Goal: Information Seeking & Learning: Understand process/instructions

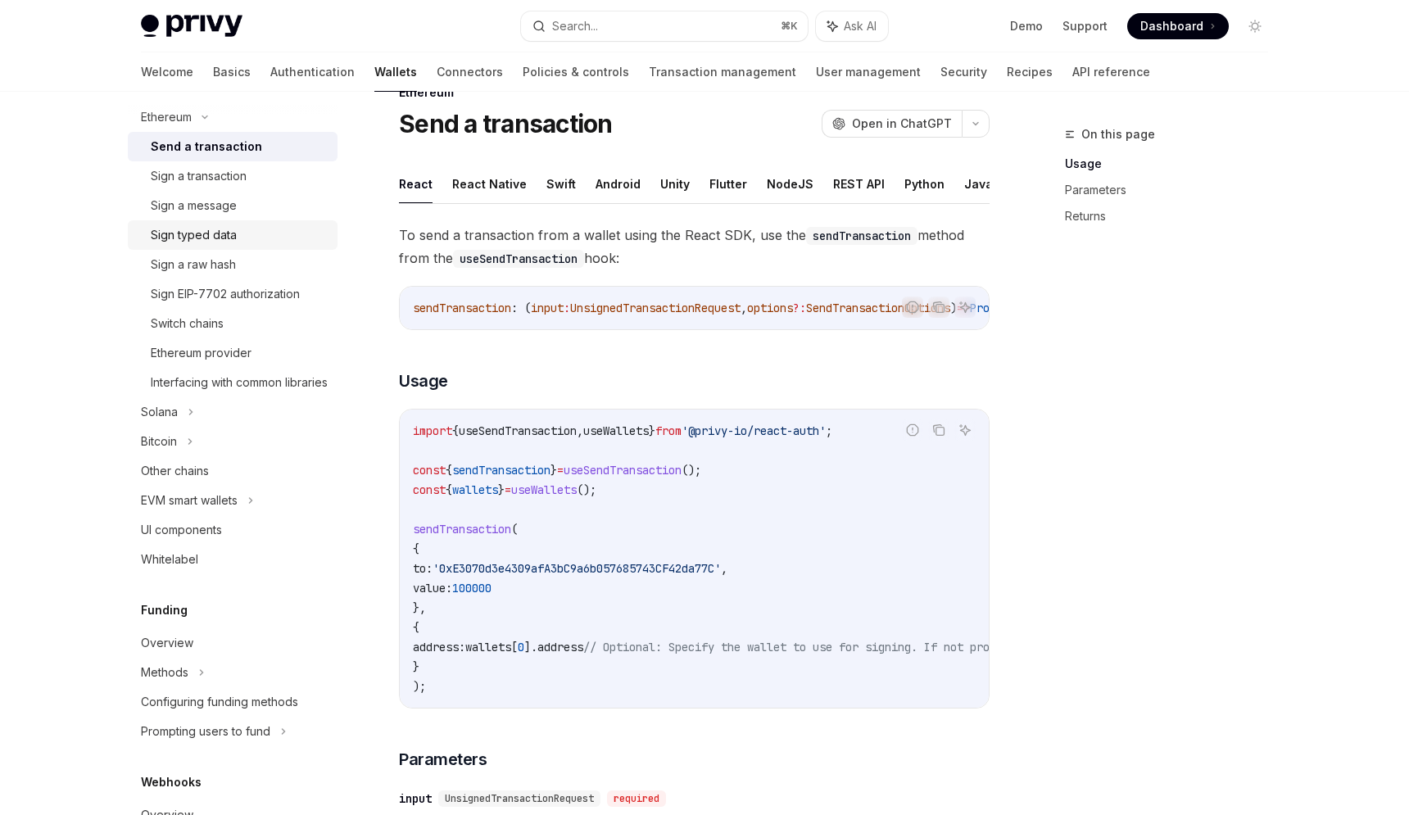
scroll to position [615, 0]
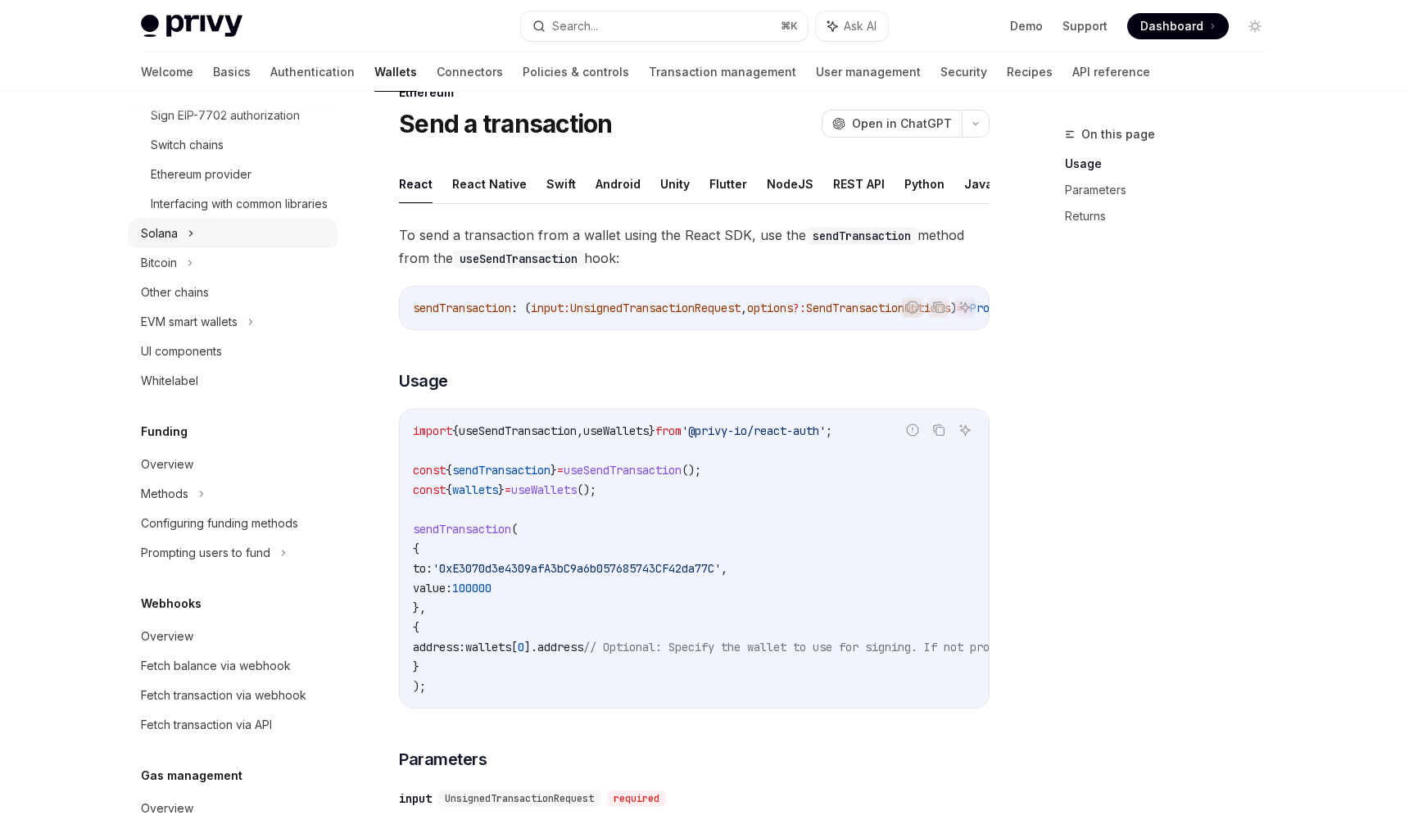
click at [182, 248] on div "Solana" at bounding box center [233, 233] width 210 height 29
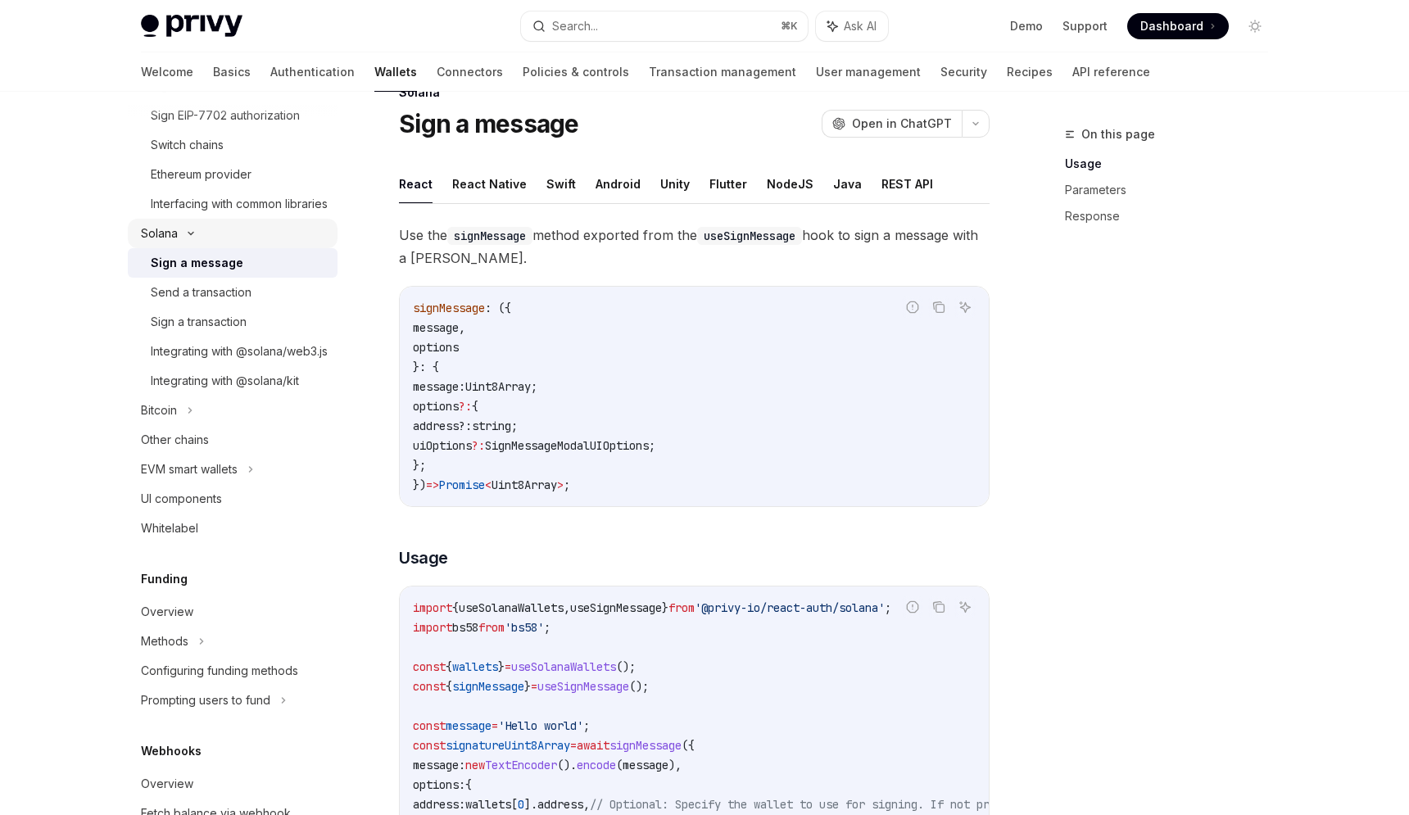
click at [182, 248] on div "Solana" at bounding box center [233, 233] width 210 height 29
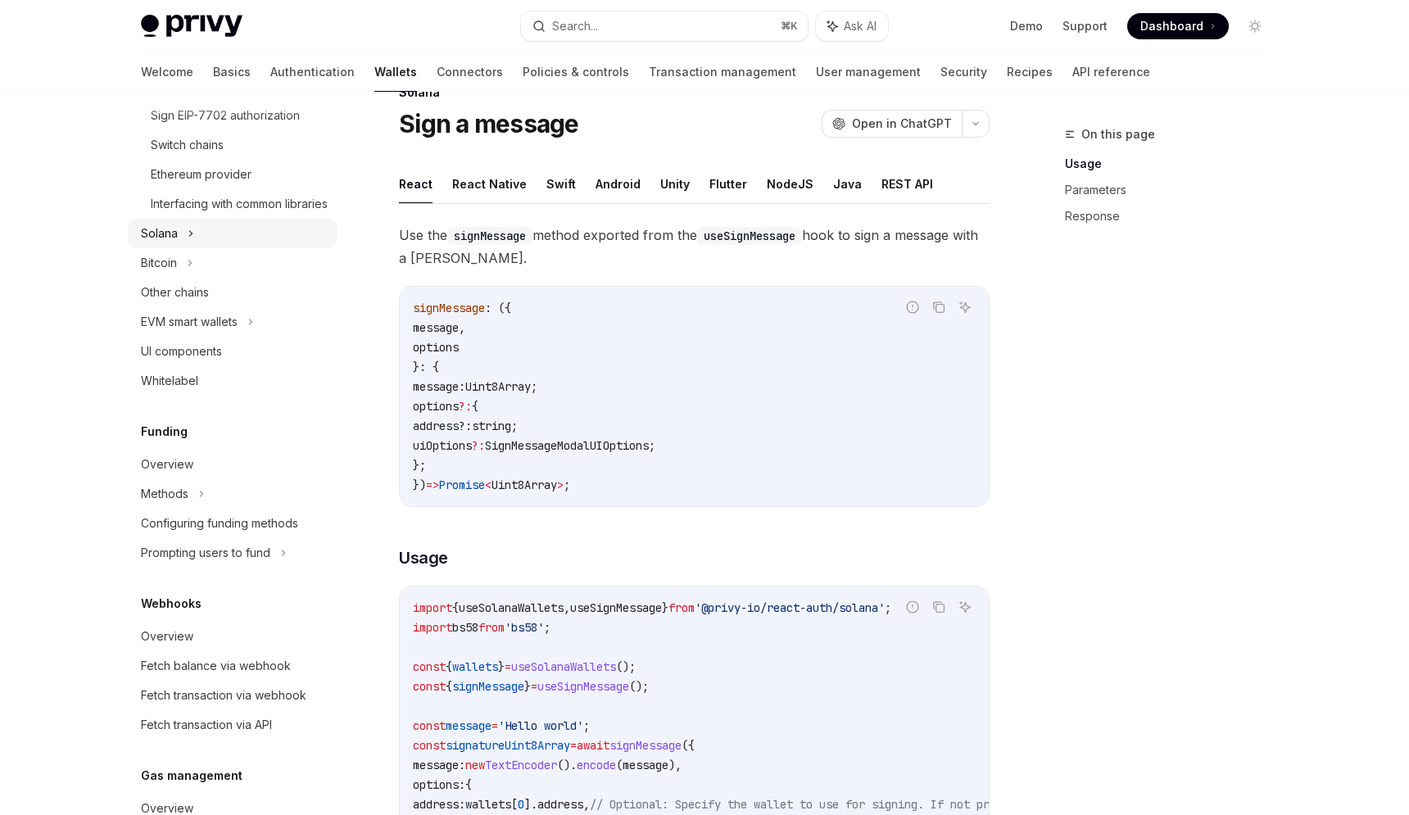
click at [182, 248] on div "Solana" at bounding box center [233, 233] width 210 height 29
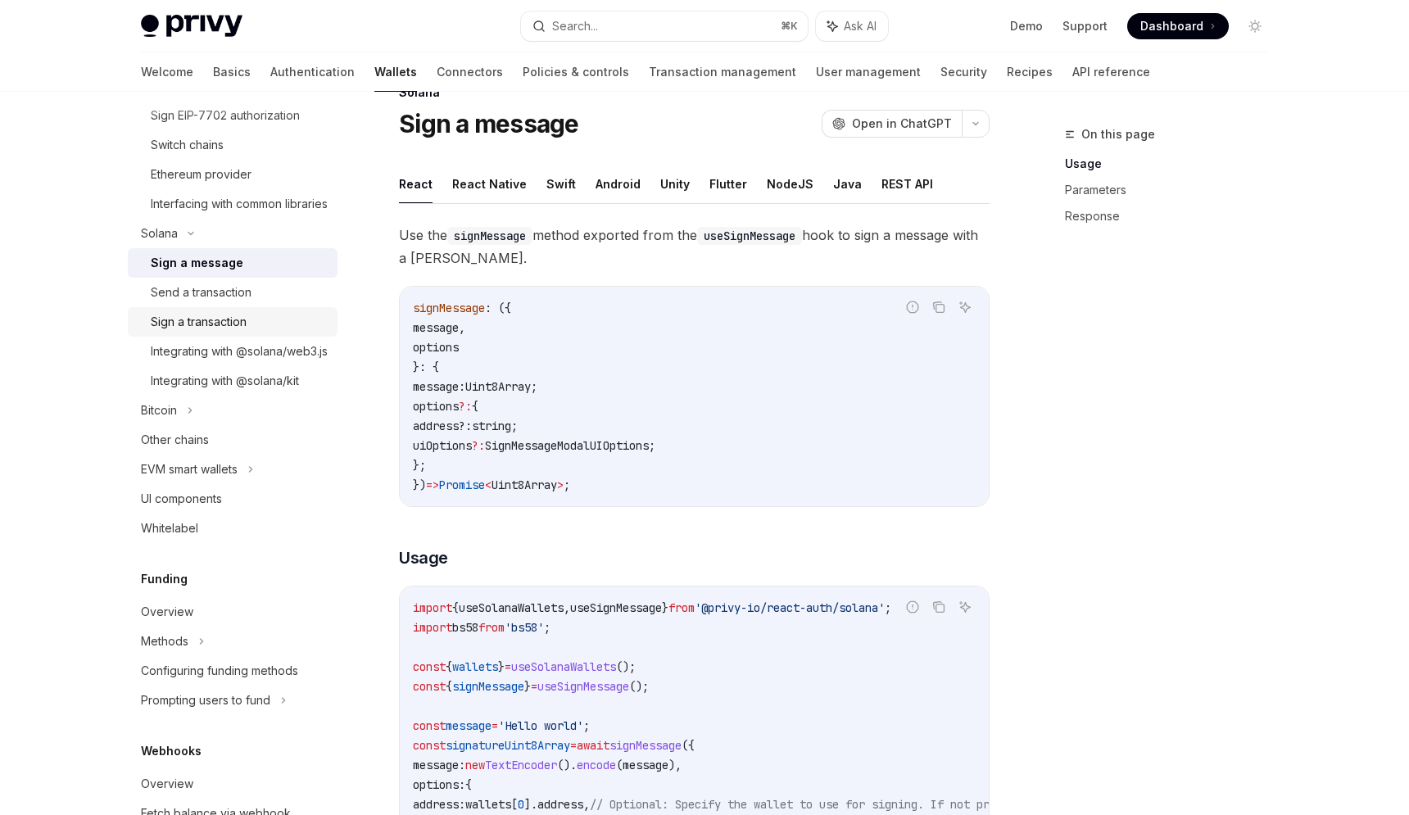
click at [183, 327] on link "Sign a transaction" at bounding box center [233, 321] width 210 height 29
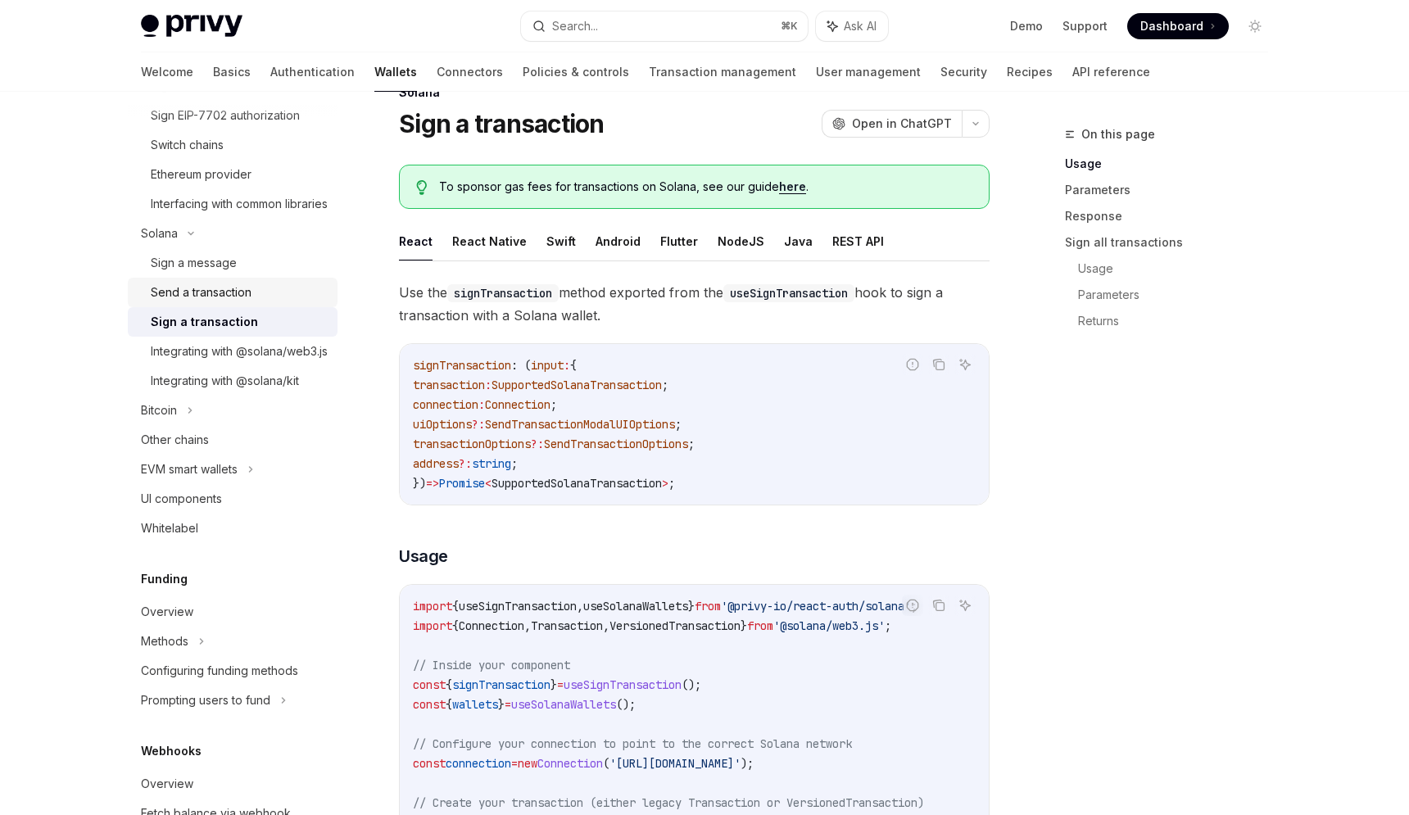
click at [183, 302] on div "Send a transaction" at bounding box center [201, 293] width 101 height 20
type textarea "*"
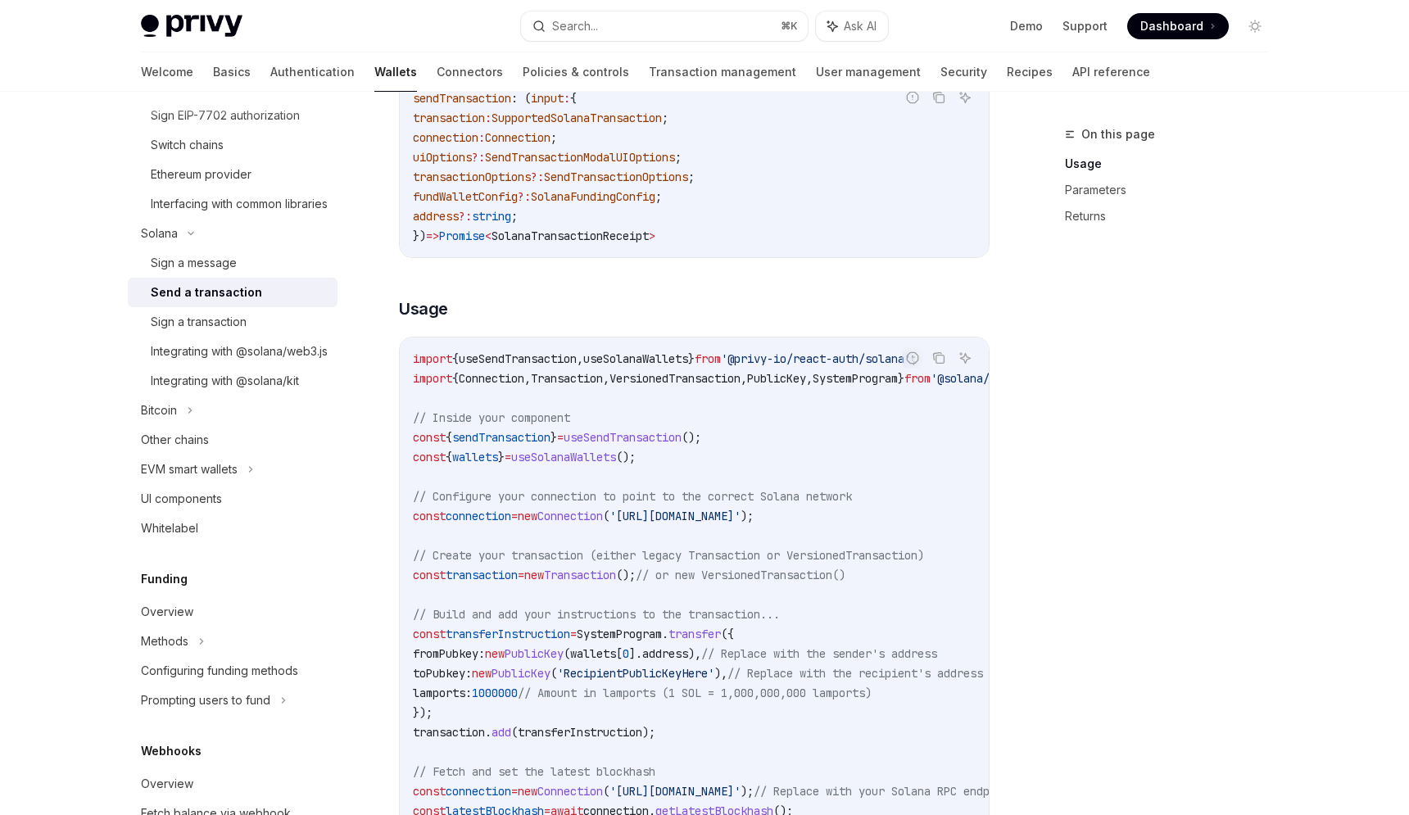
scroll to position [434, 0]
